Goal: Task Accomplishment & Management: Use online tool/utility

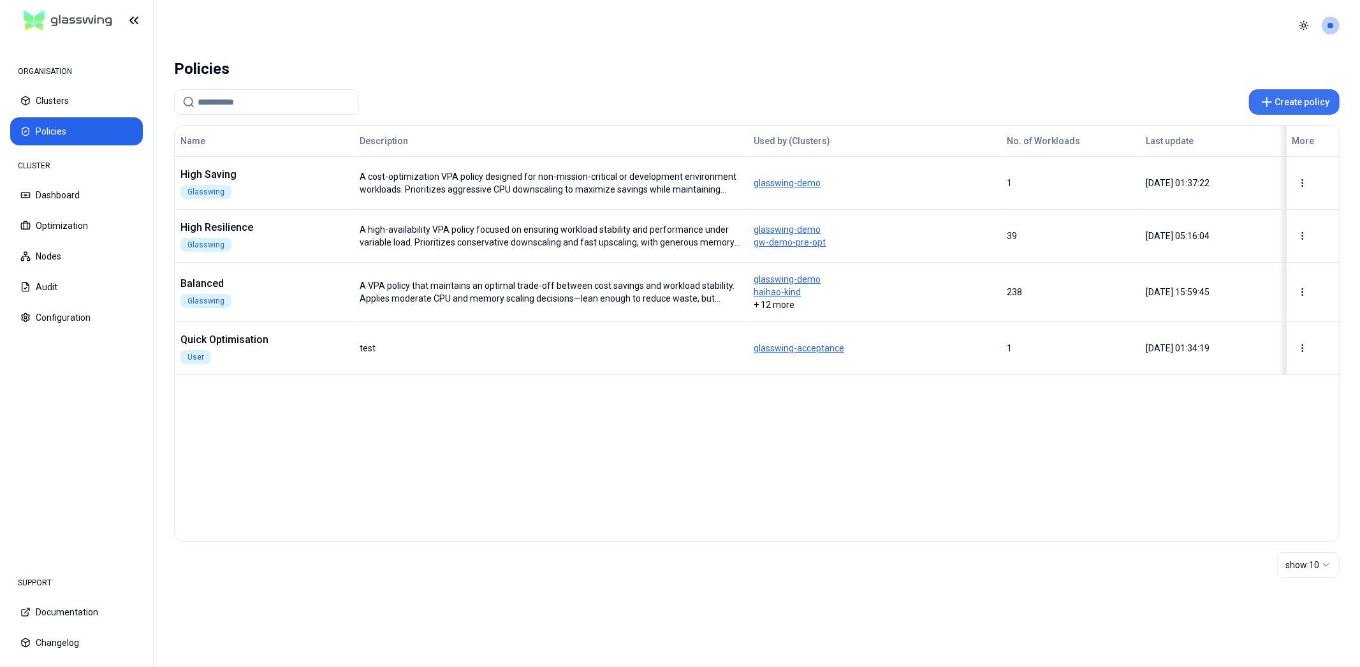
click at [1304, 103] on button "Create policy" at bounding box center [1294, 102] width 91 height 26
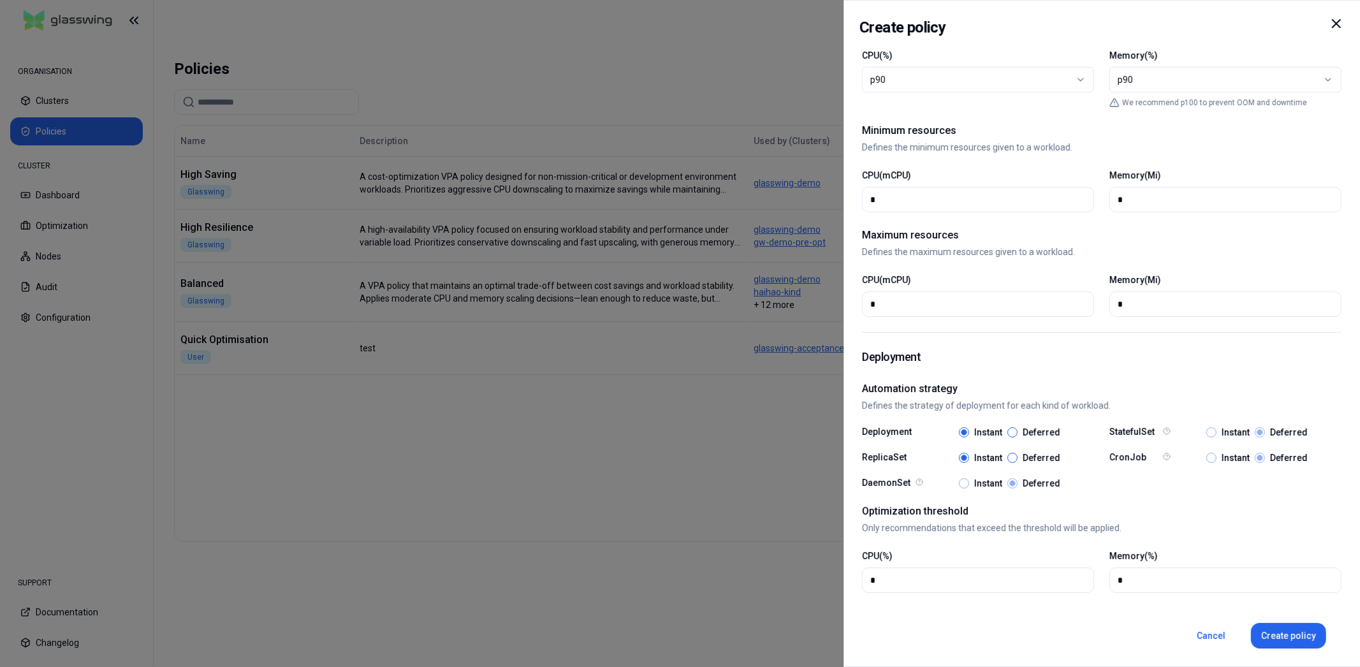
scroll to position [464, 0]
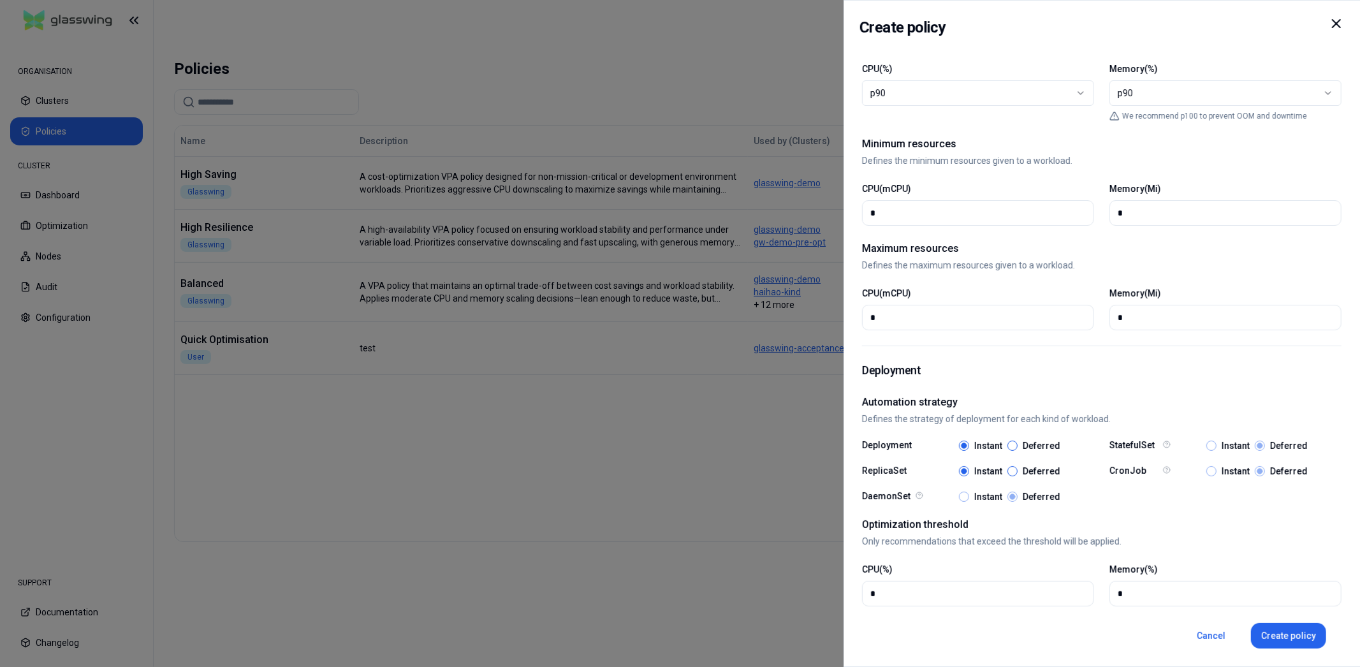
click at [1159, 89] on div "p90" at bounding box center [1220, 93] width 205 height 13
click at [1035, 90] on div "p90" at bounding box center [973, 93] width 205 height 13
click at [1011, 31] on div "Create policy" at bounding box center [1102, 31] width 485 height 31
click at [1305, 38] on div "Create policy" at bounding box center [1102, 31] width 485 height 31
click at [1344, 21] on icon at bounding box center [1336, 23] width 15 height 15
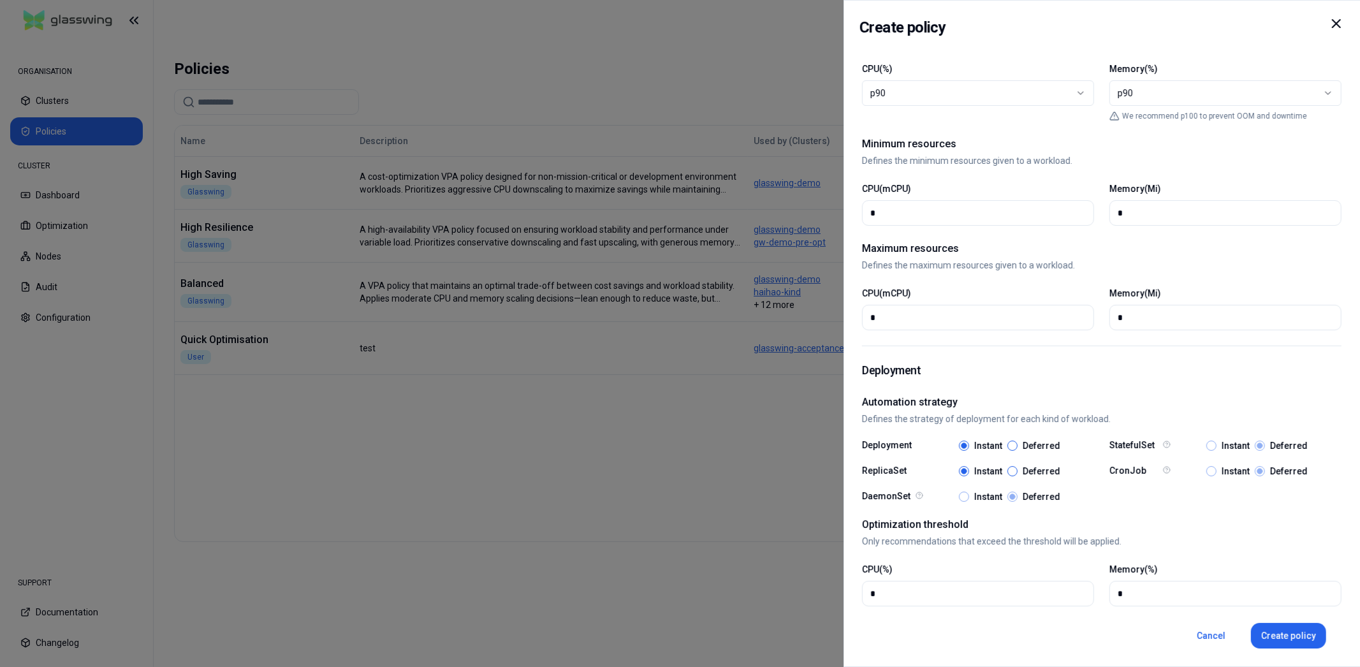
select select
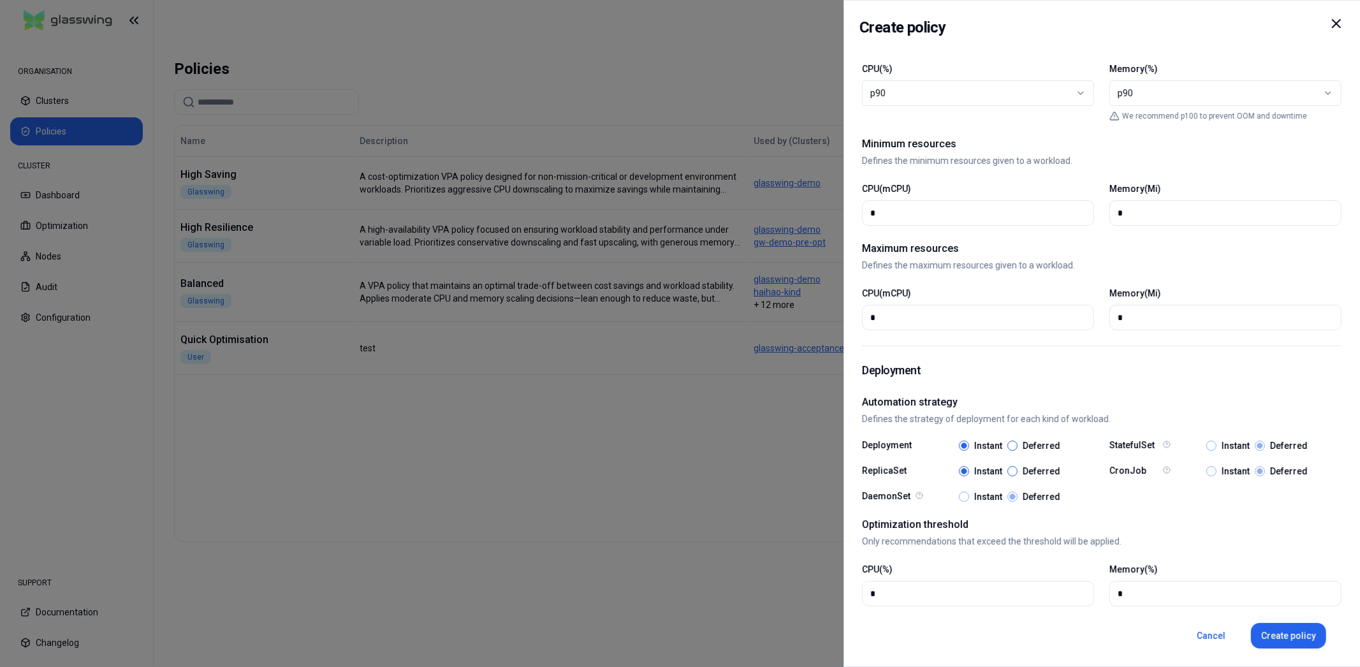
select select
